Goal: Task Accomplishment & Management: Manage account settings

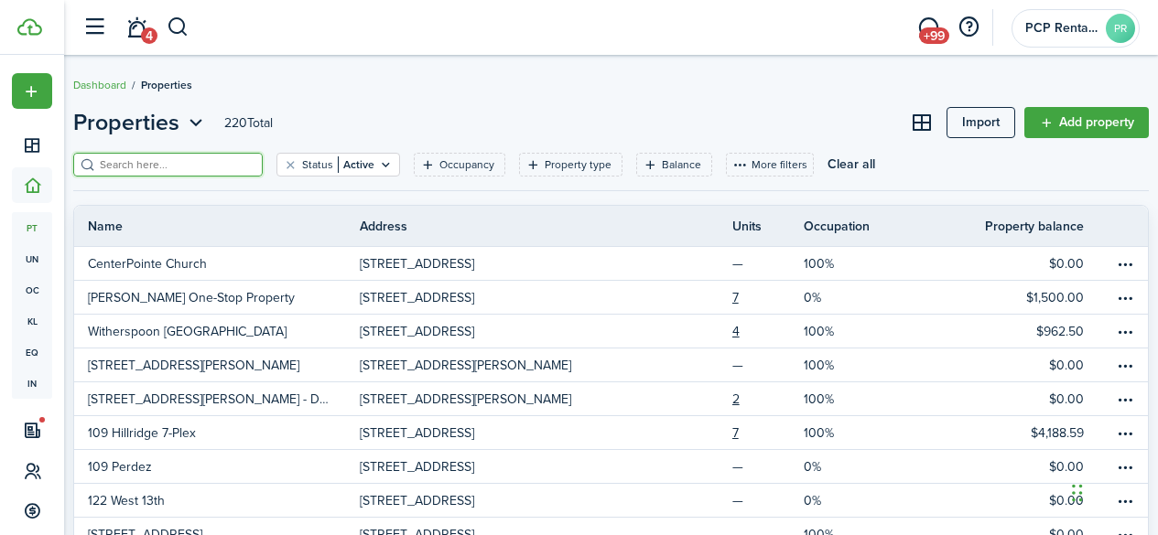
click at [132, 167] on input "search" at bounding box center [175, 164] width 161 height 17
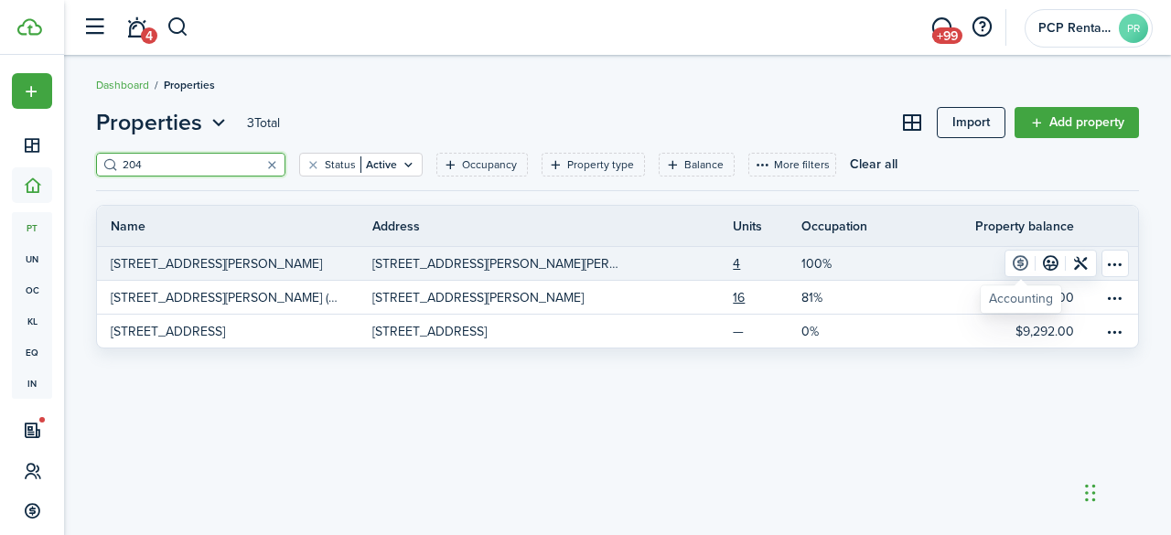
type input "204"
click at [1019, 264] on link at bounding box center [1021, 264] width 30 height 26
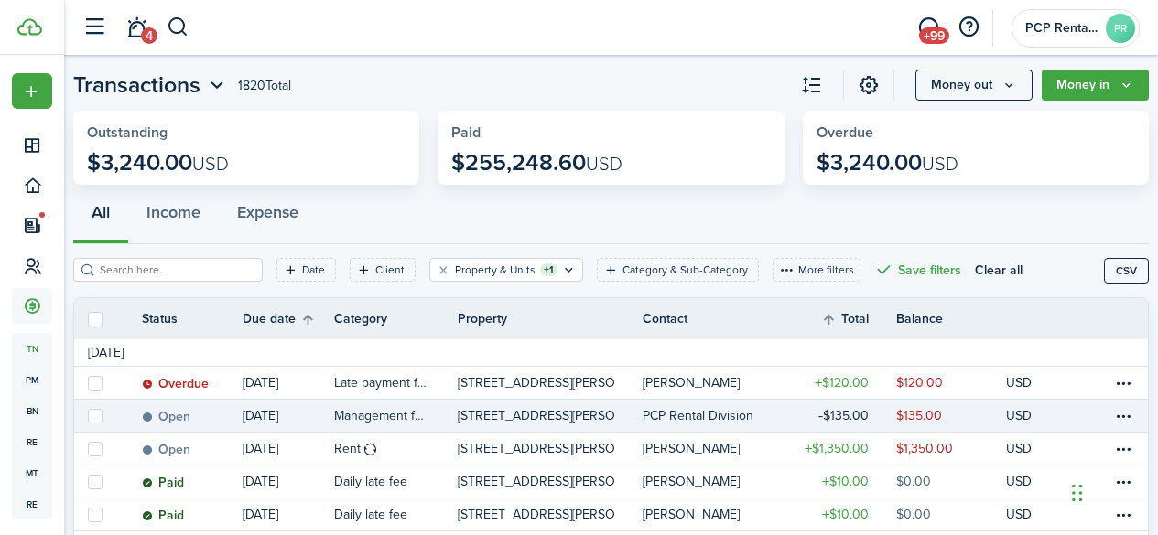
scroll to position [92, 0]
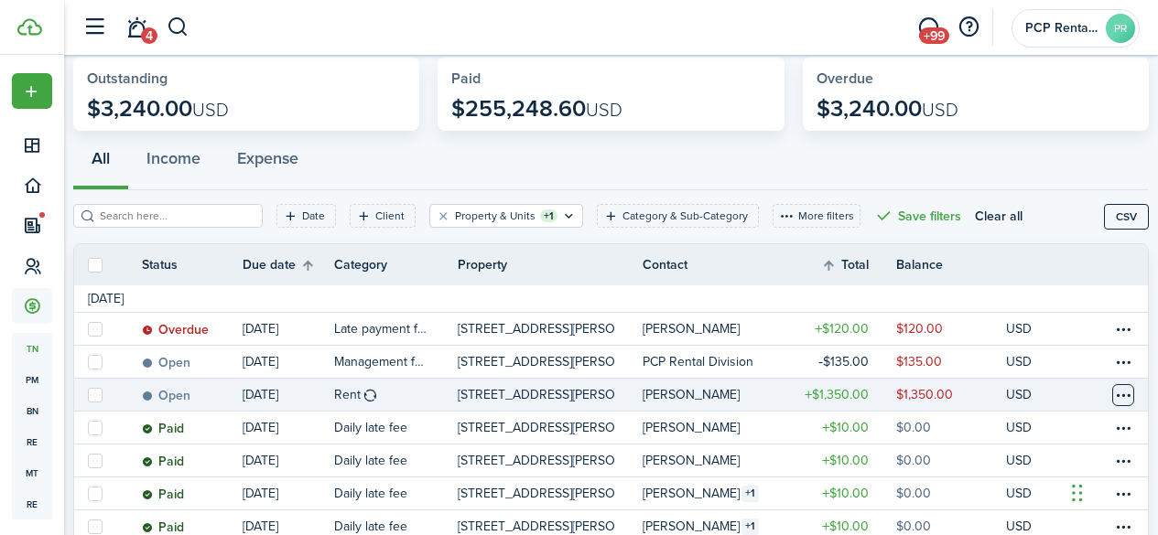
click at [1112, 394] on table-menu-btn-icon at bounding box center [1123, 395] width 22 height 22
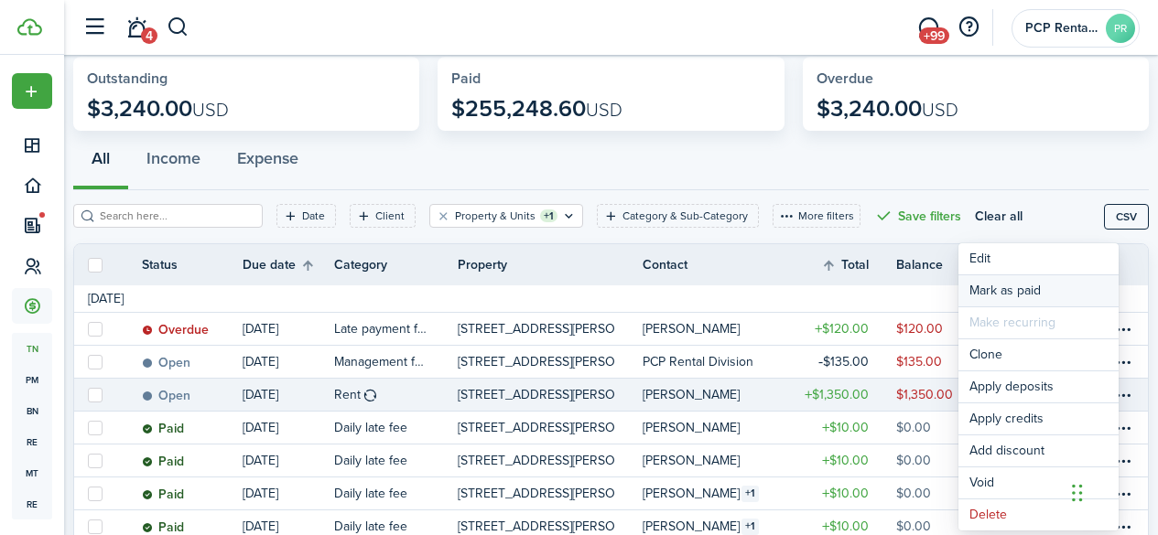
click at [985, 287] on link "Mark as paid" at bounding box center [1038, 290] width 160 height 31
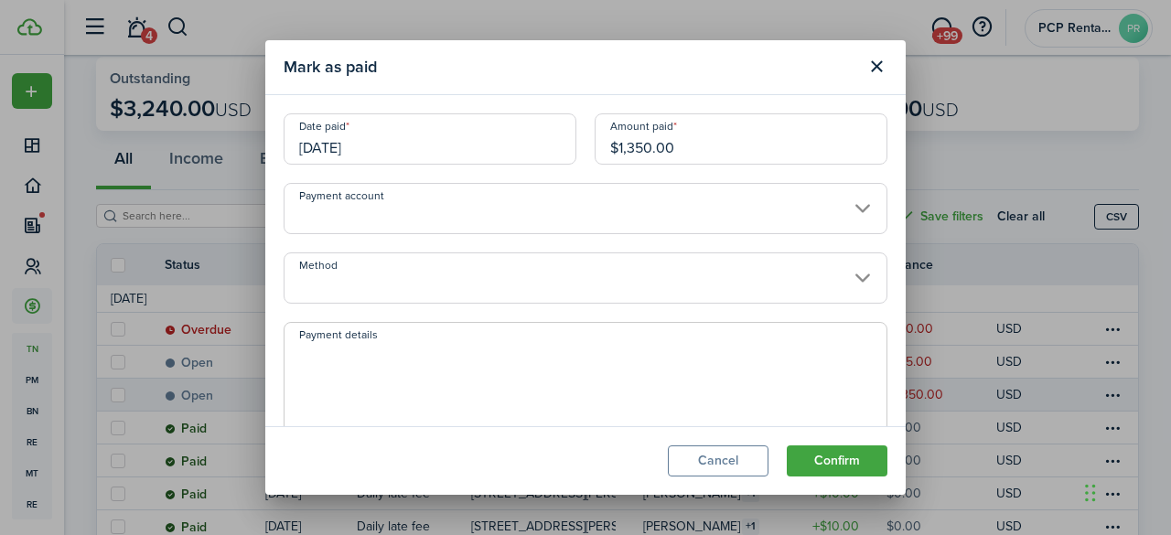
click at [408, 141] on input "[DATE]" at bounding box center [430, 138] width 293 height 51
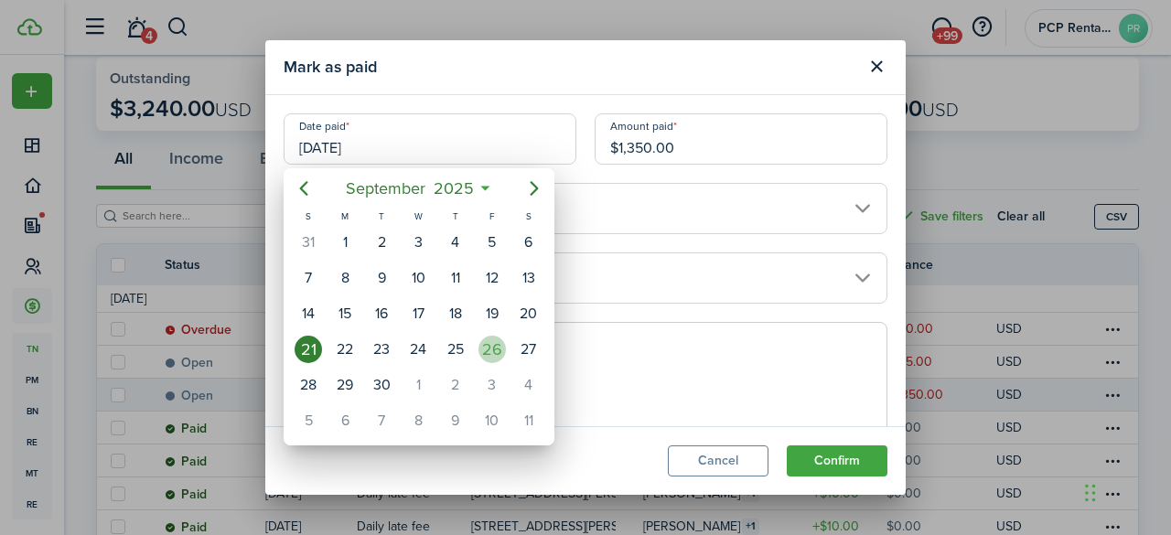
click at [491, 345] on div "26" at bounding box center [492, 349] width 27 height 27
type input "[DATE]"
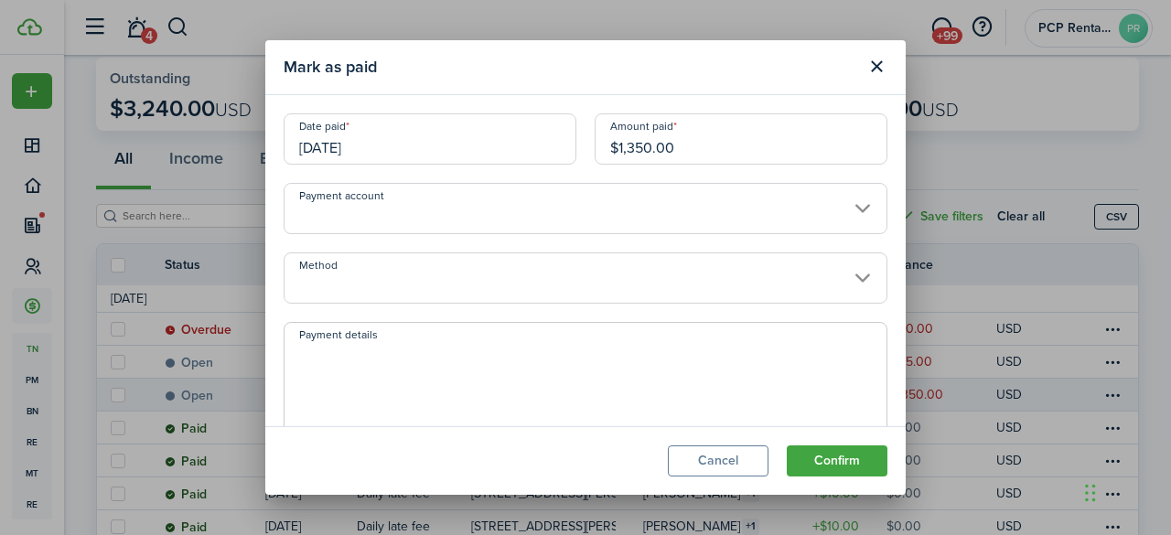
click at [342, 279] on input "Method" at bounding box center [586, 278] width 604 height 51
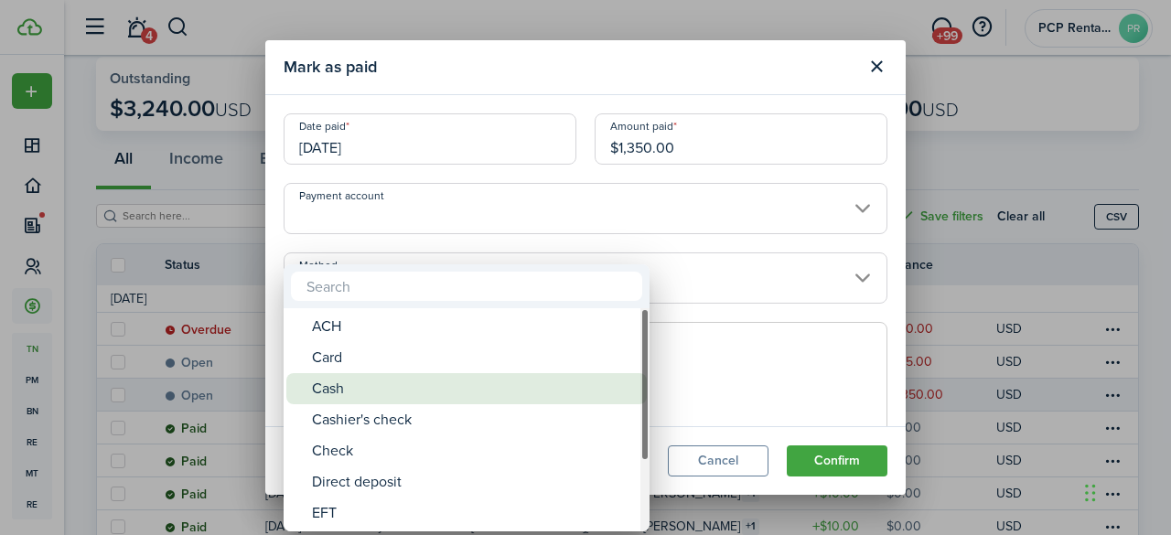
click at [313, 395] on div "Cash" at bounding box center [474, 388] width 324 height 31
type input "Cash"
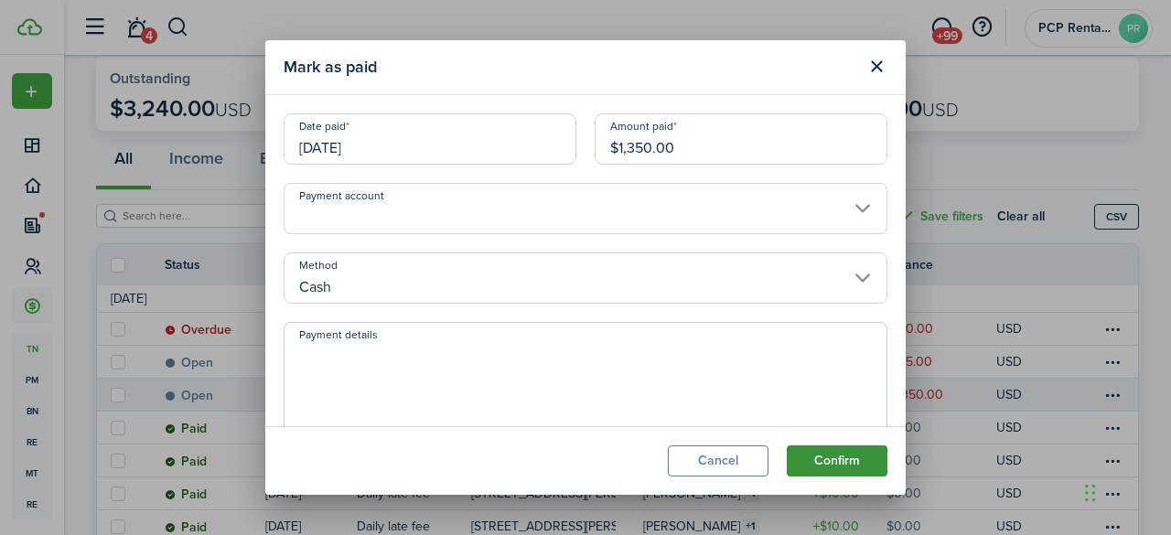
click at [811, 464] on button "Confirm" at bounding box center [837, 461] width 101 height 31
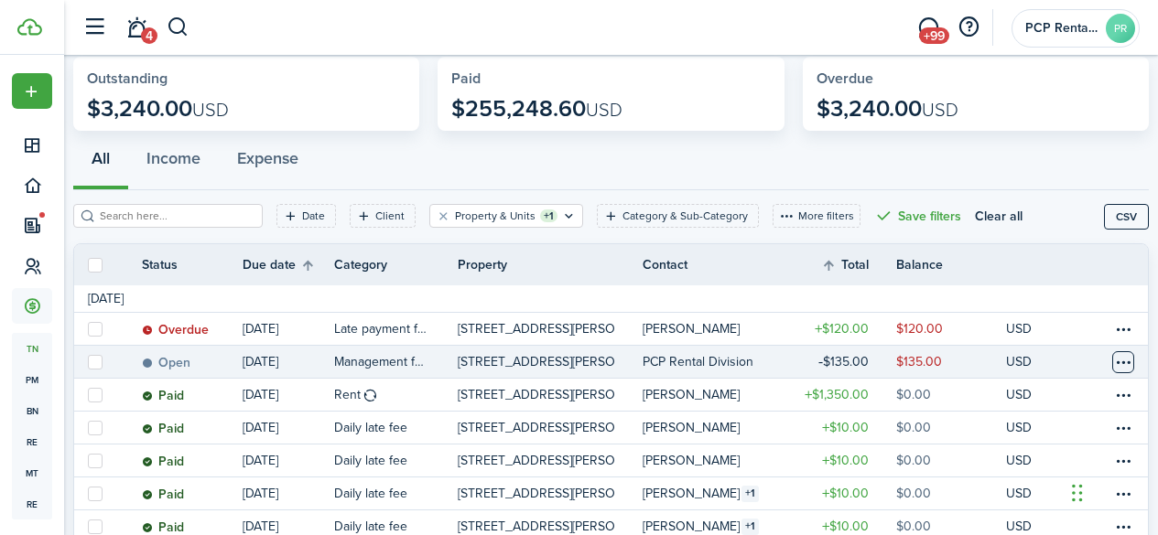
click at [1112, 362] on table-menu-btn-icon at bounding box center [1123, 362] width 22 height 22
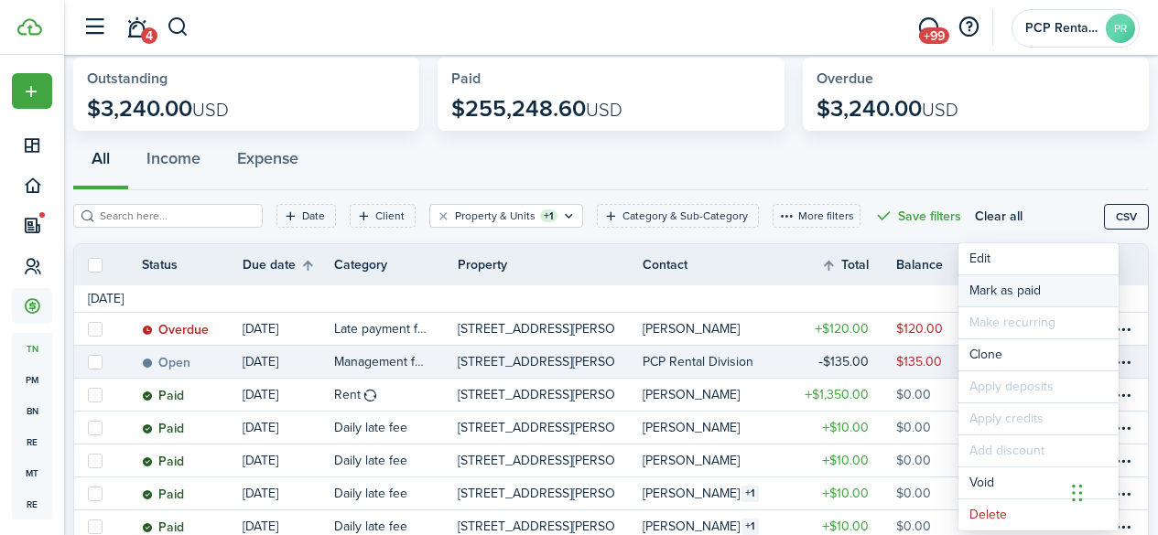
click at [1002, 286] on link "Mark as paid" at bounding box center [1038, 290] width 160 height 31
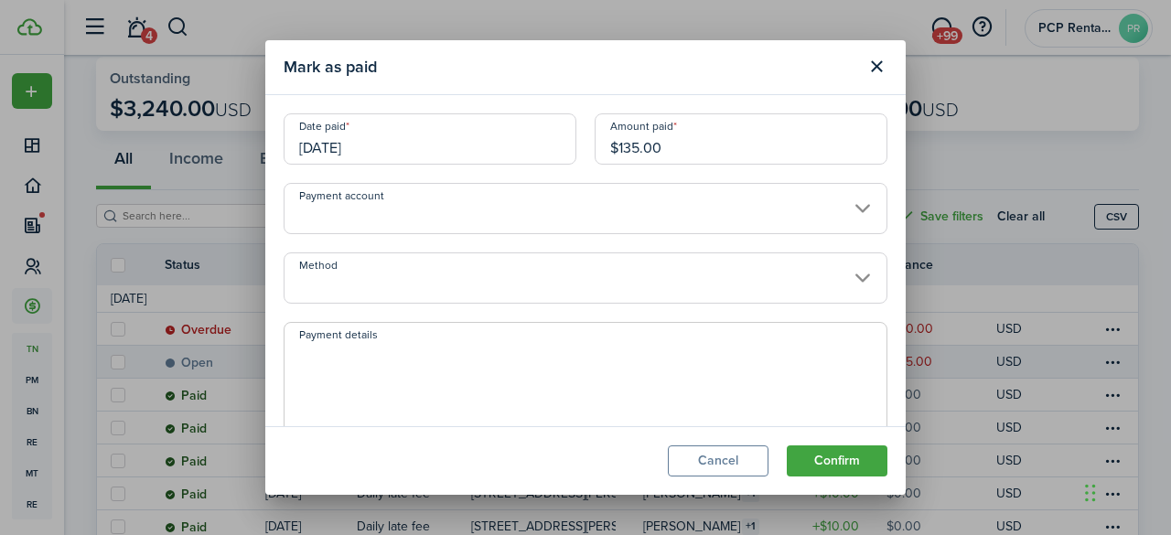
click at [416, 132] on input "[DATE]" at bounding box center [430, 138] width 293 height 51
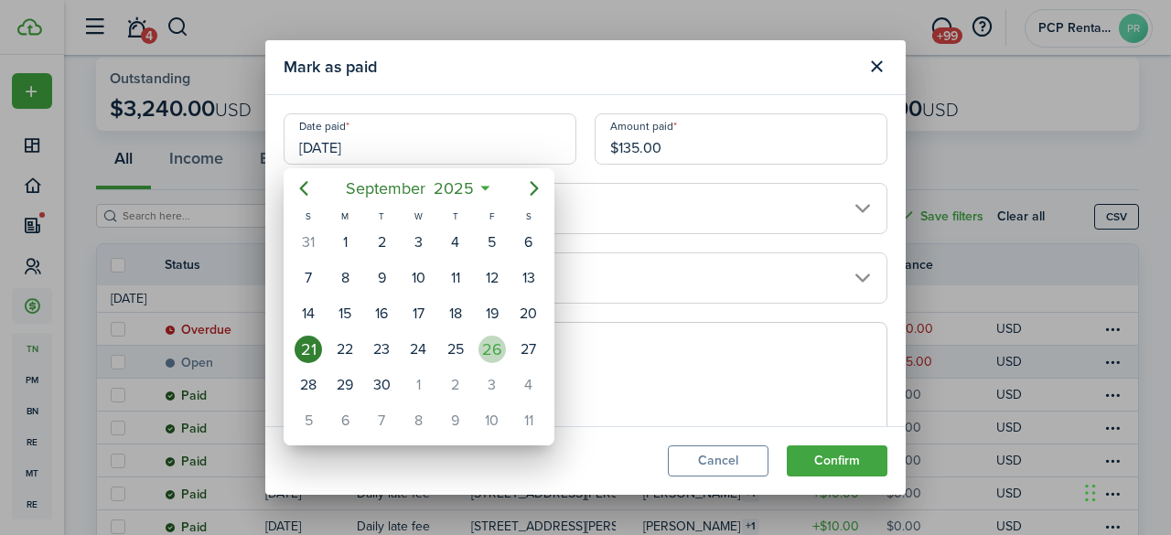
click at [492, 351] on div "26" at bounding box center [492, 349] width 27 height 27
type input "[DATE]"
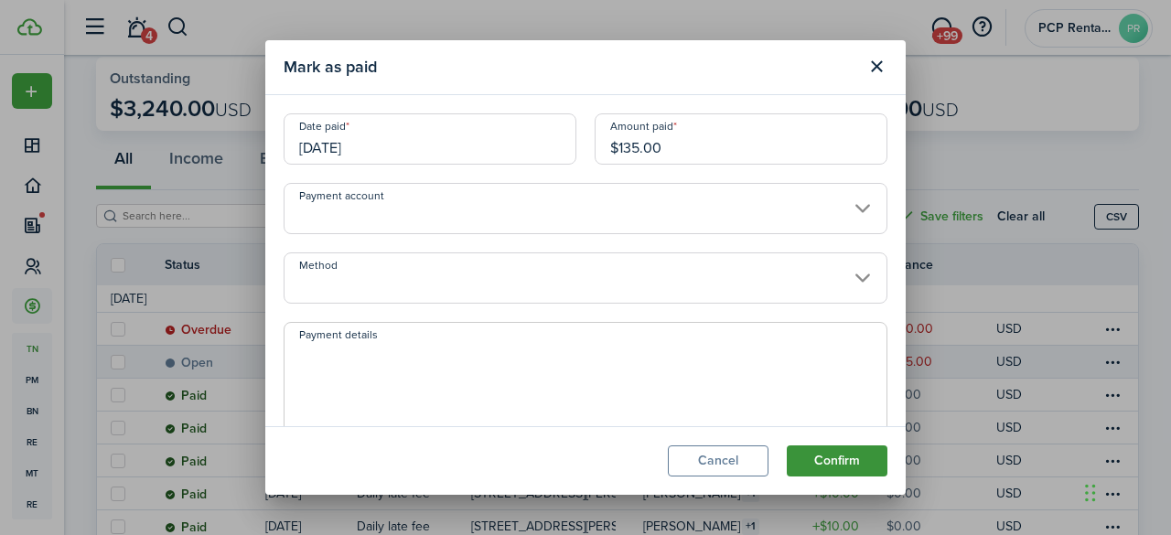
click at [807, 449] on button "Confirm" at bounding box center [837, 461] width 101 height 31
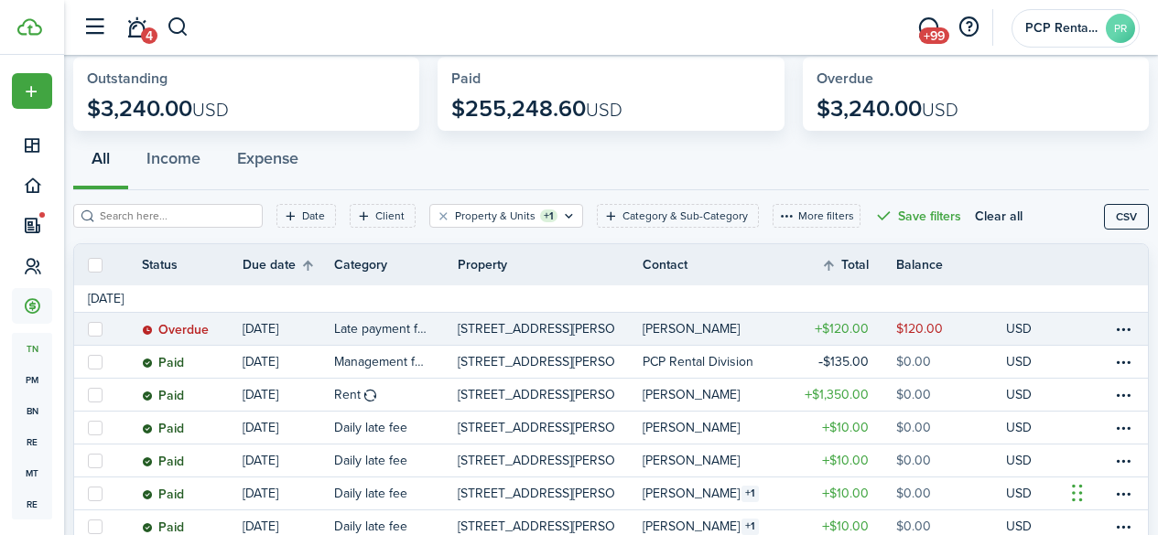
click at [692, 330] on table-profile-info-text "[PERSON_NAME]" at bounding box center [690, 329] width 97 height 15
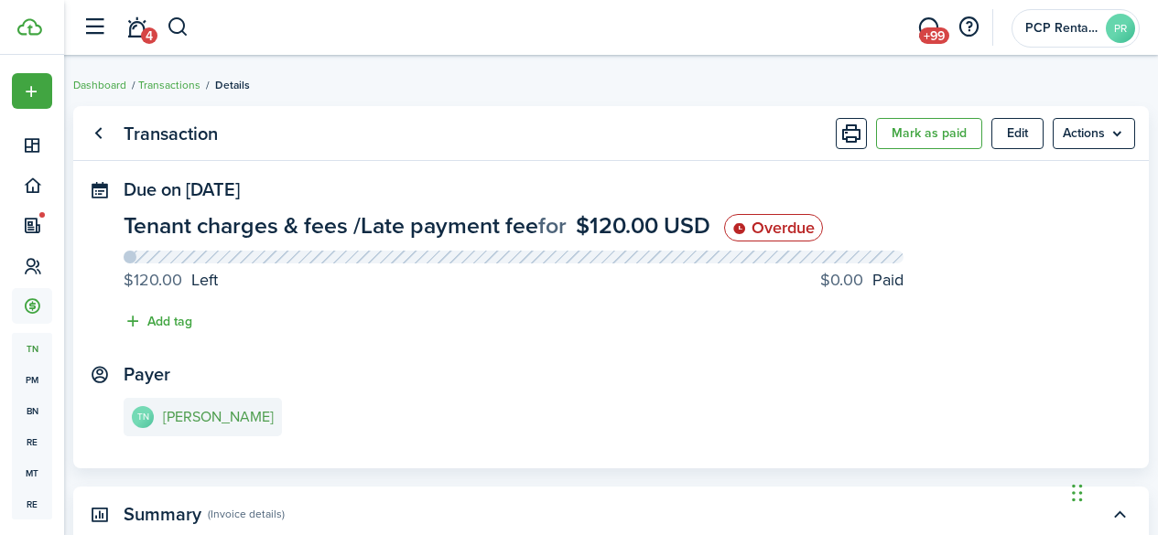
click at [213, 423] on e-details-info-title "[PERSON_NAME]" at bounding box center [218, 417] width 111 height 16
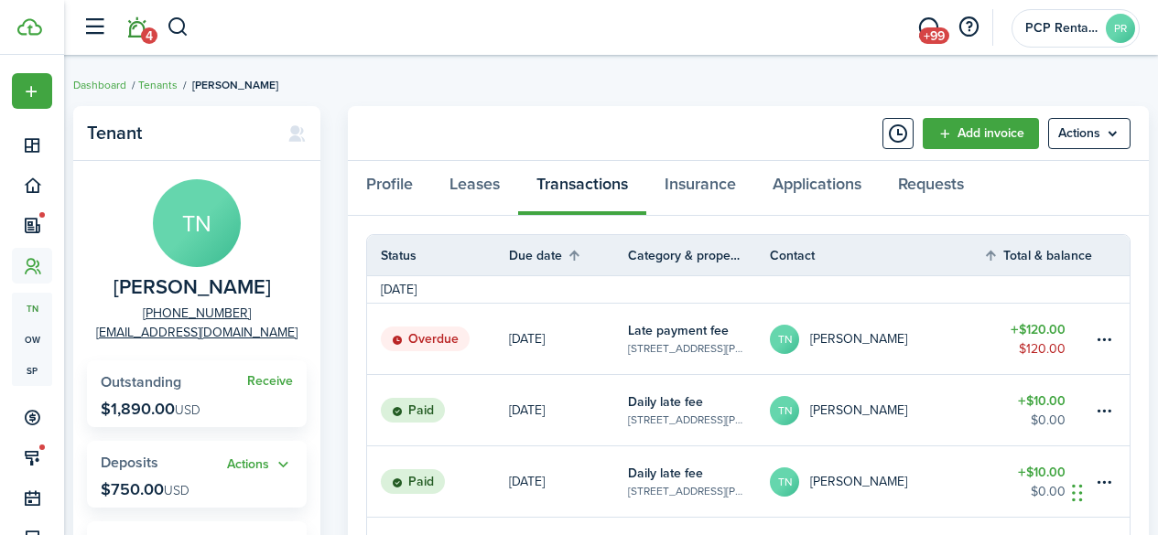
click at [137, 33] on link "4" at bounding box center [136, 28] width 35 height 47
